Goal: Transaction & Acquisition: Purchase product/service

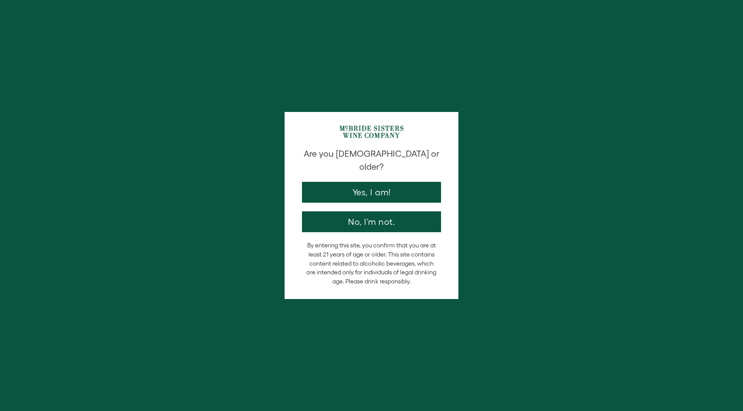
click at [388, 182] on button "Yes, I am!" at bounding box center [371, 192] width 139 height 21
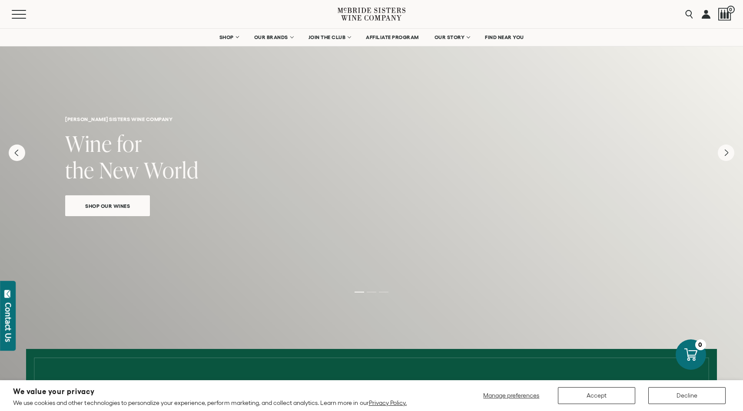
click at [89, 216] on link "Shop Our Wines" at bounding box center [107, 206] width 85 height 21
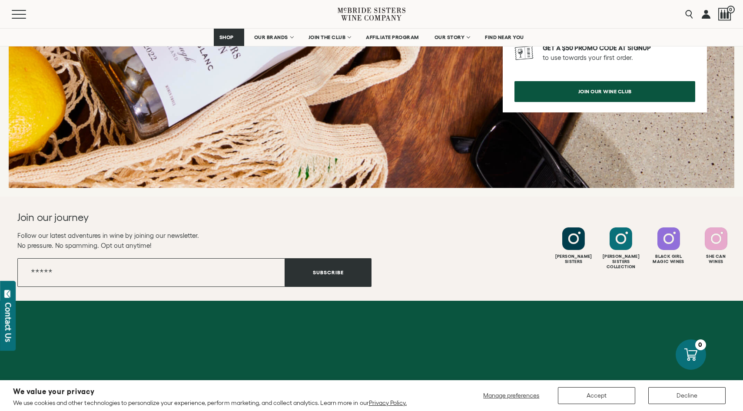
scroll to position [1210, 0]
